Goal: Information Seeking & Learning: Learn about a topic

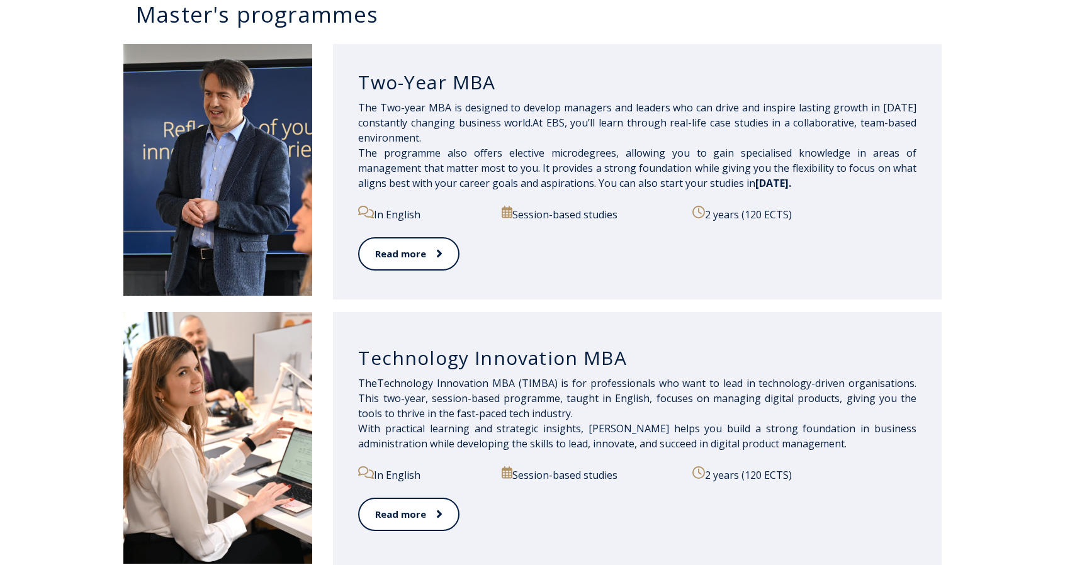
scroll to position [611, 0]
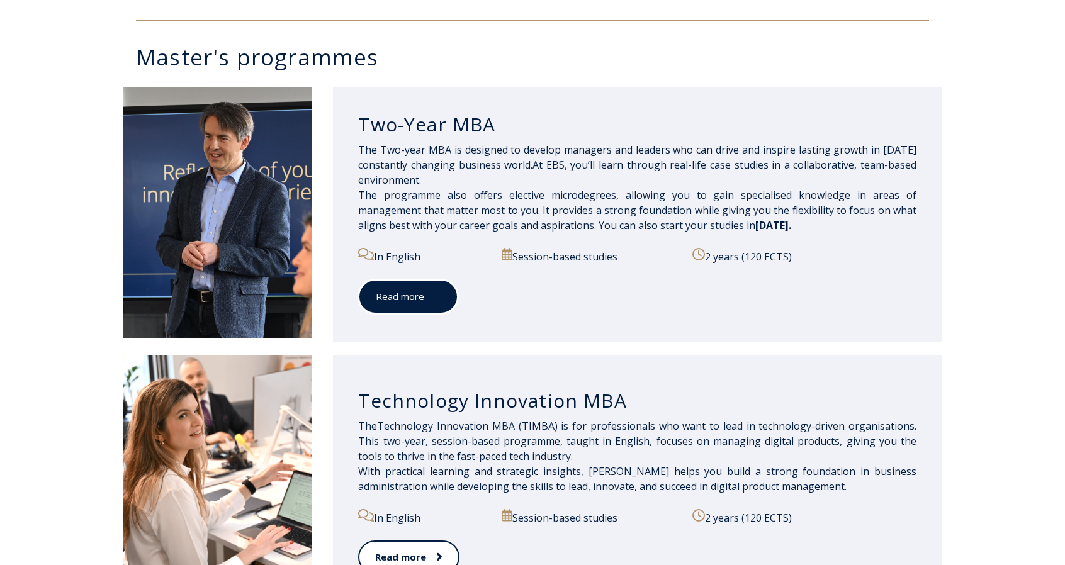
click at [411, 299] on link "Read more" at bounding box center [408, 297] width 100 height 35
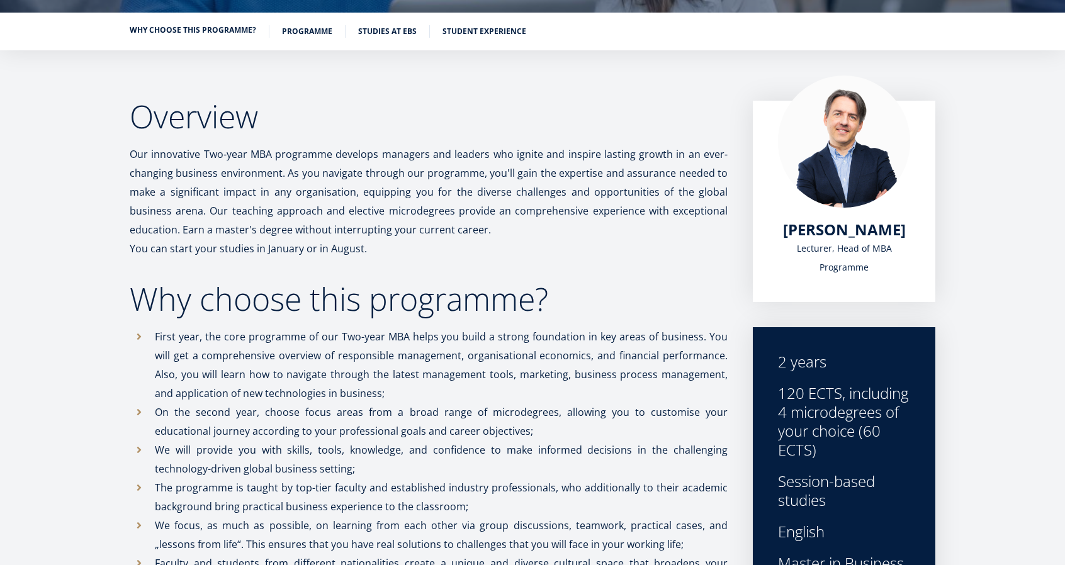
click at [188, 28] on link "Why choose this programme?" at bounding box center [193, 30] width 127 height 13
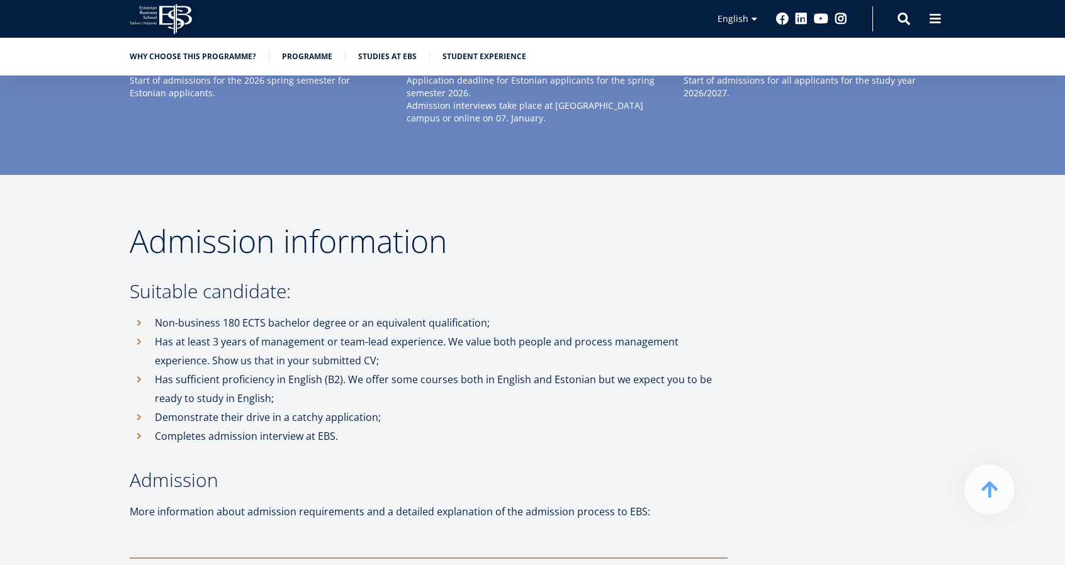
scroll to position [3151, 0]
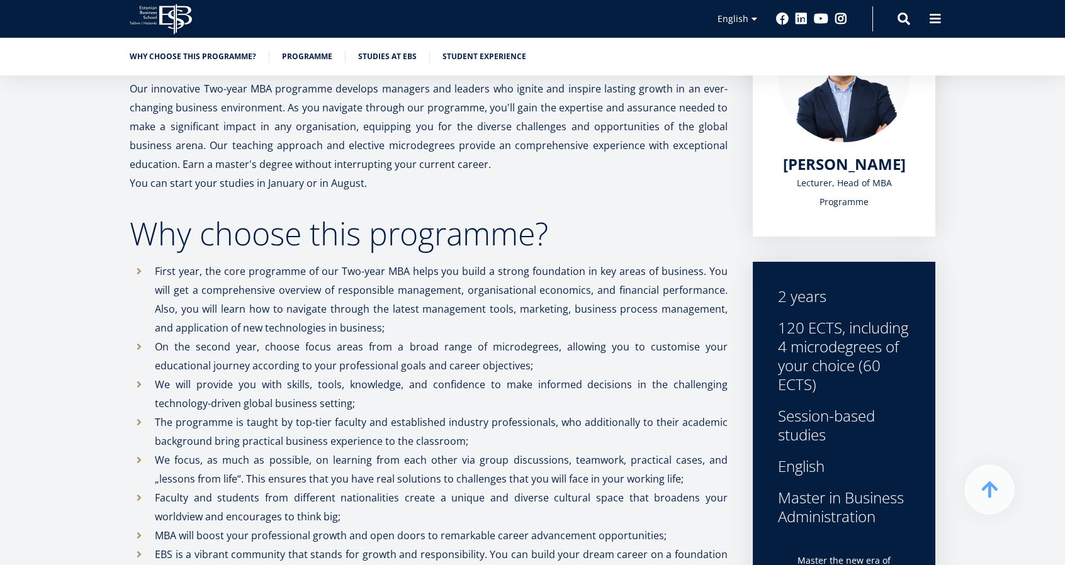
scroll to position [264, 0]
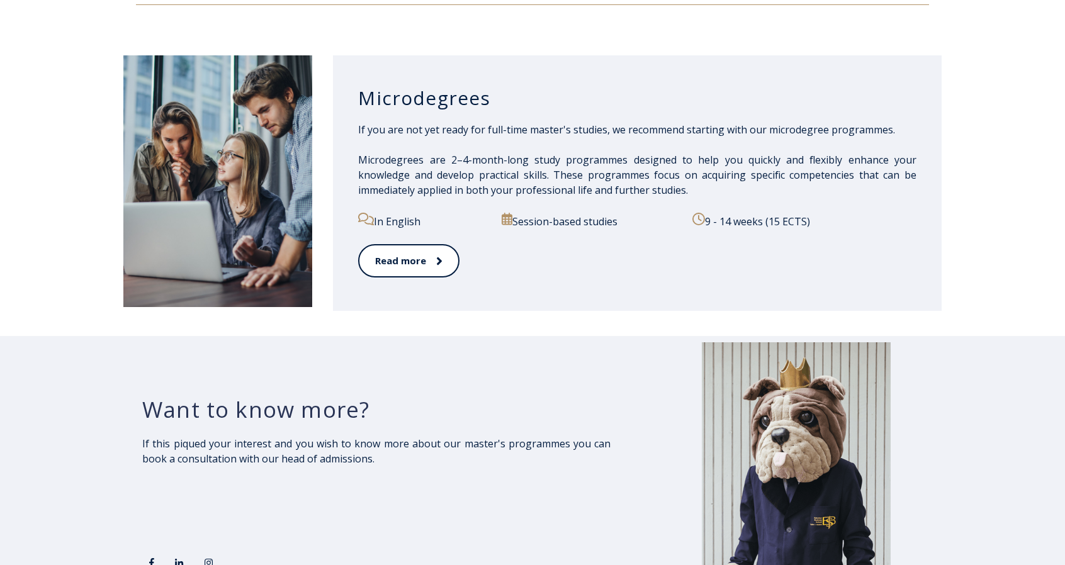
scroll to position [1952, 0]
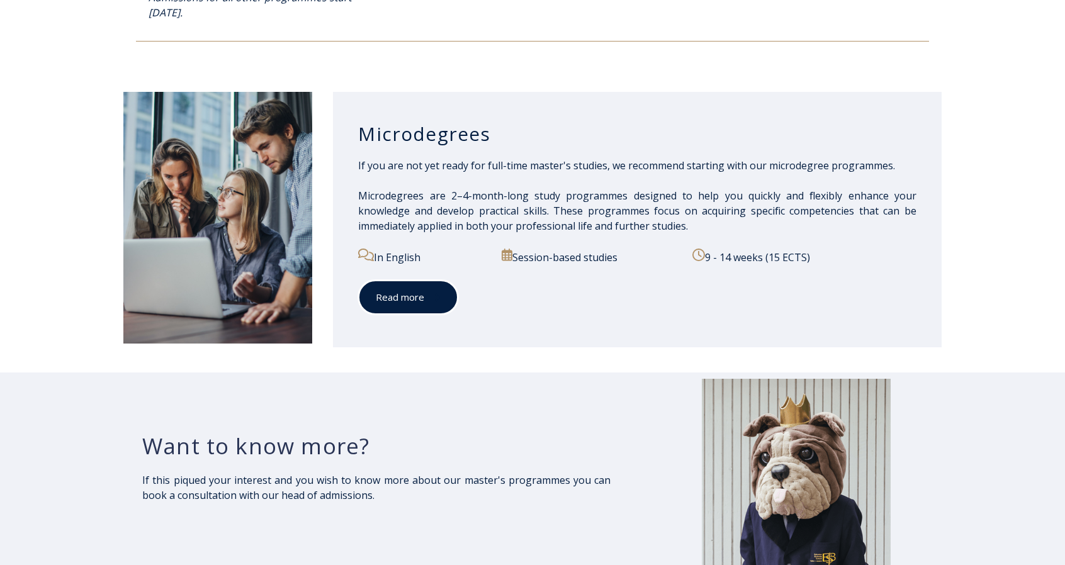
click at [416, 293] on link "Read more" at bounding box center [408, 297] width 100 height 35
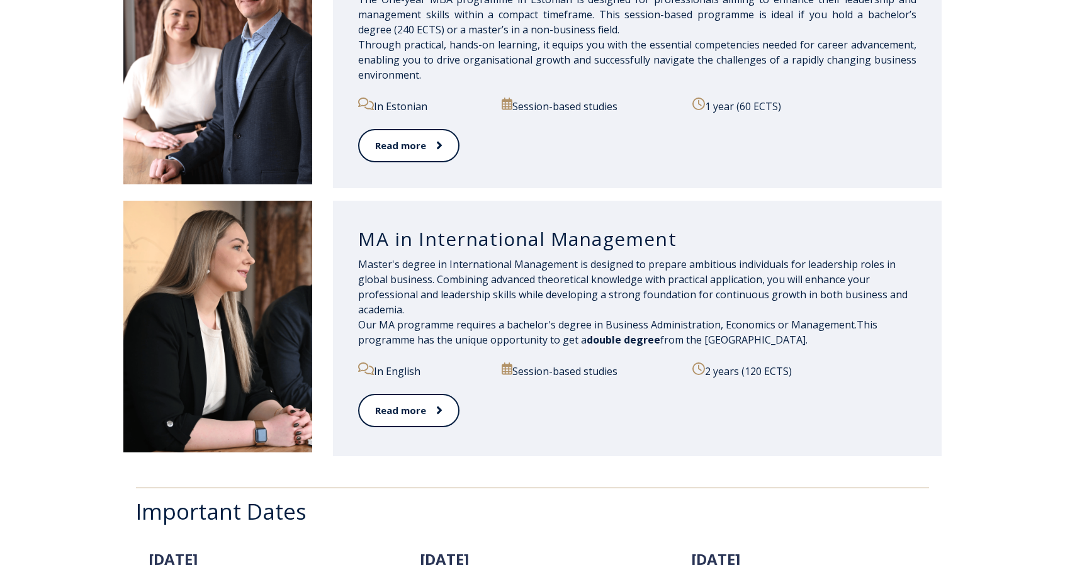
scroll to position [1259, 0]
